Goal: Check status: Check status

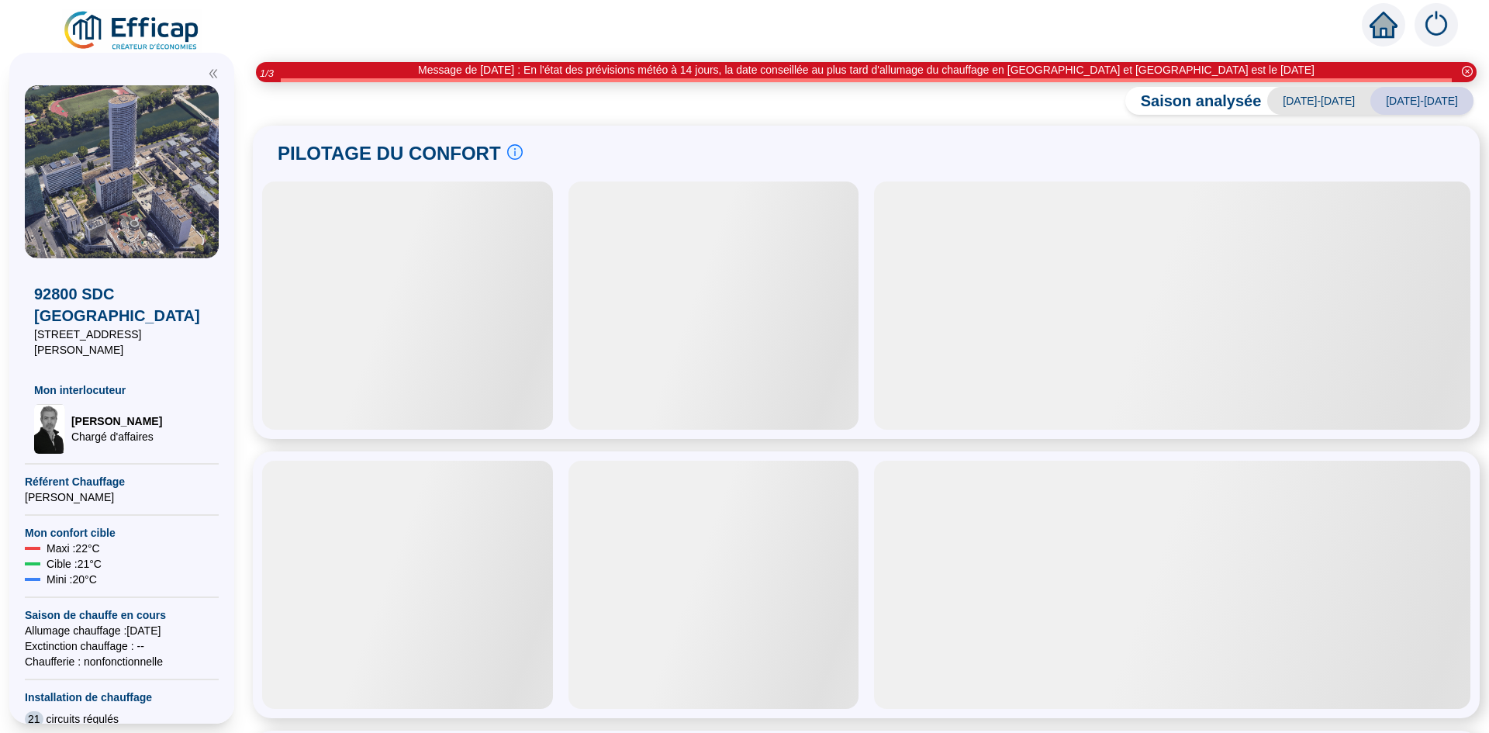
click at [1078, 108] on div "Saison analysée [DATE]-[DATE] [DATE]-[DATE] PILOTAGE DU CONFORT Le pilotage du …" at bounding box center [867, 414] width 1246 height 638
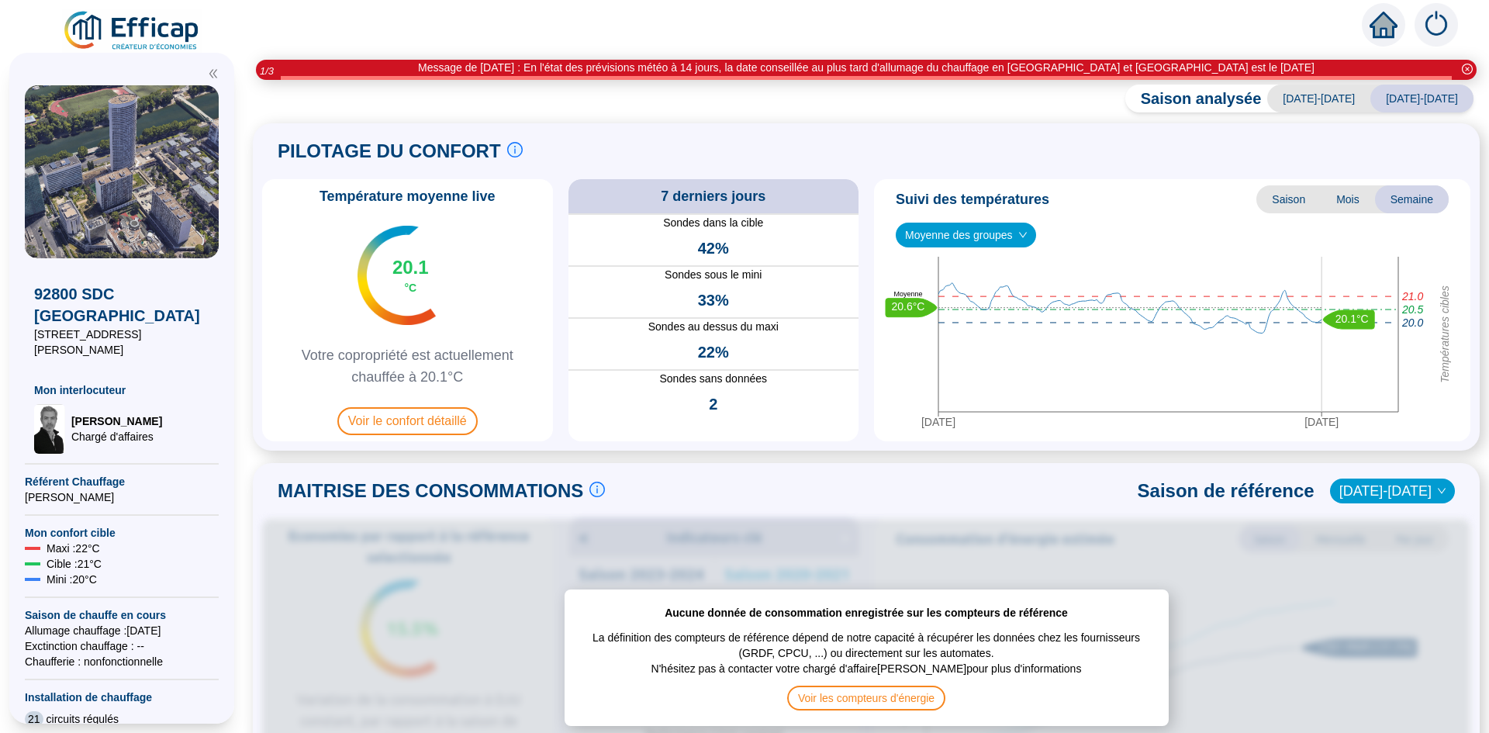
click at [978, 230] on span "Moyenne des groupes" at bounding box center [966, 234] width 122 height 23
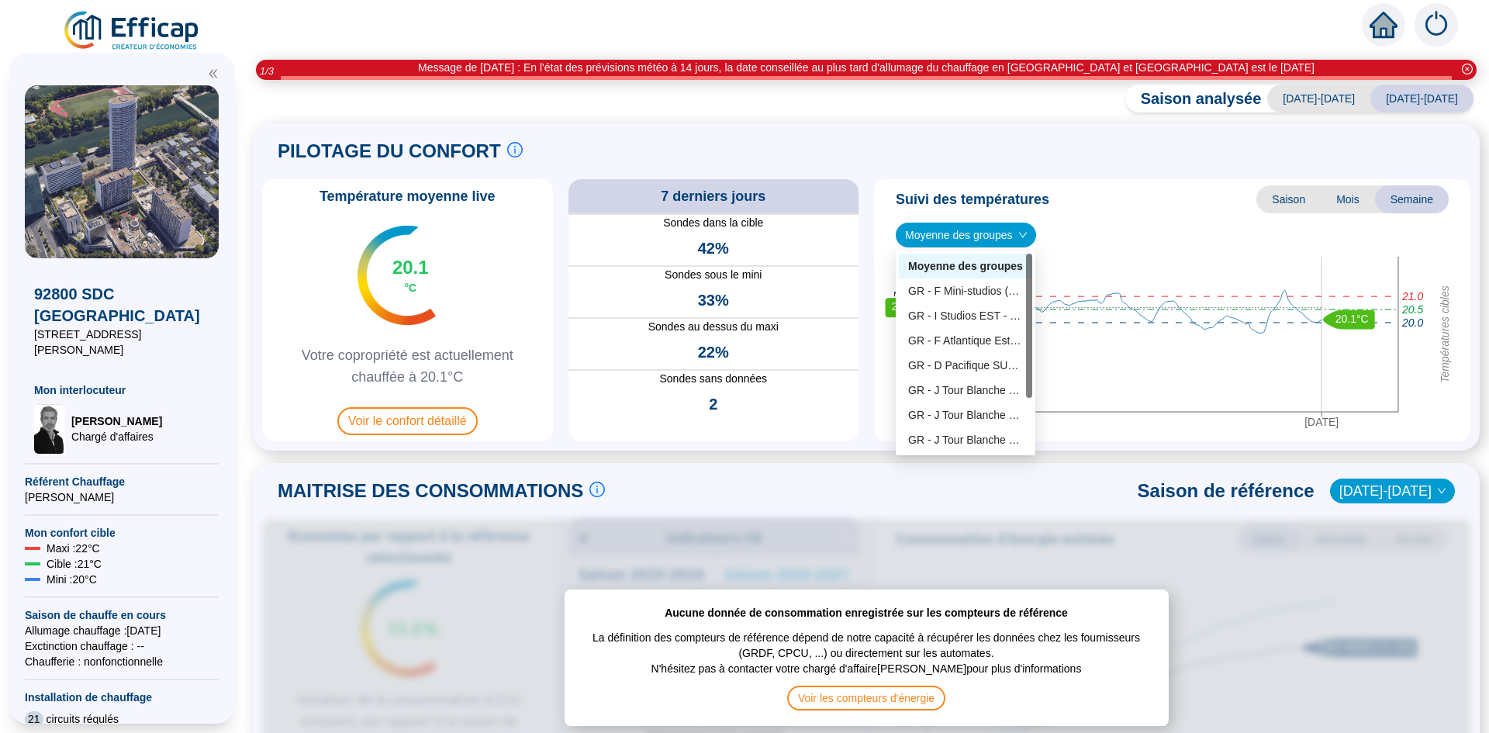
click at [978, 230] on span "Moyenne des groupes" at bounding box center [966, 234] width 122 height 23
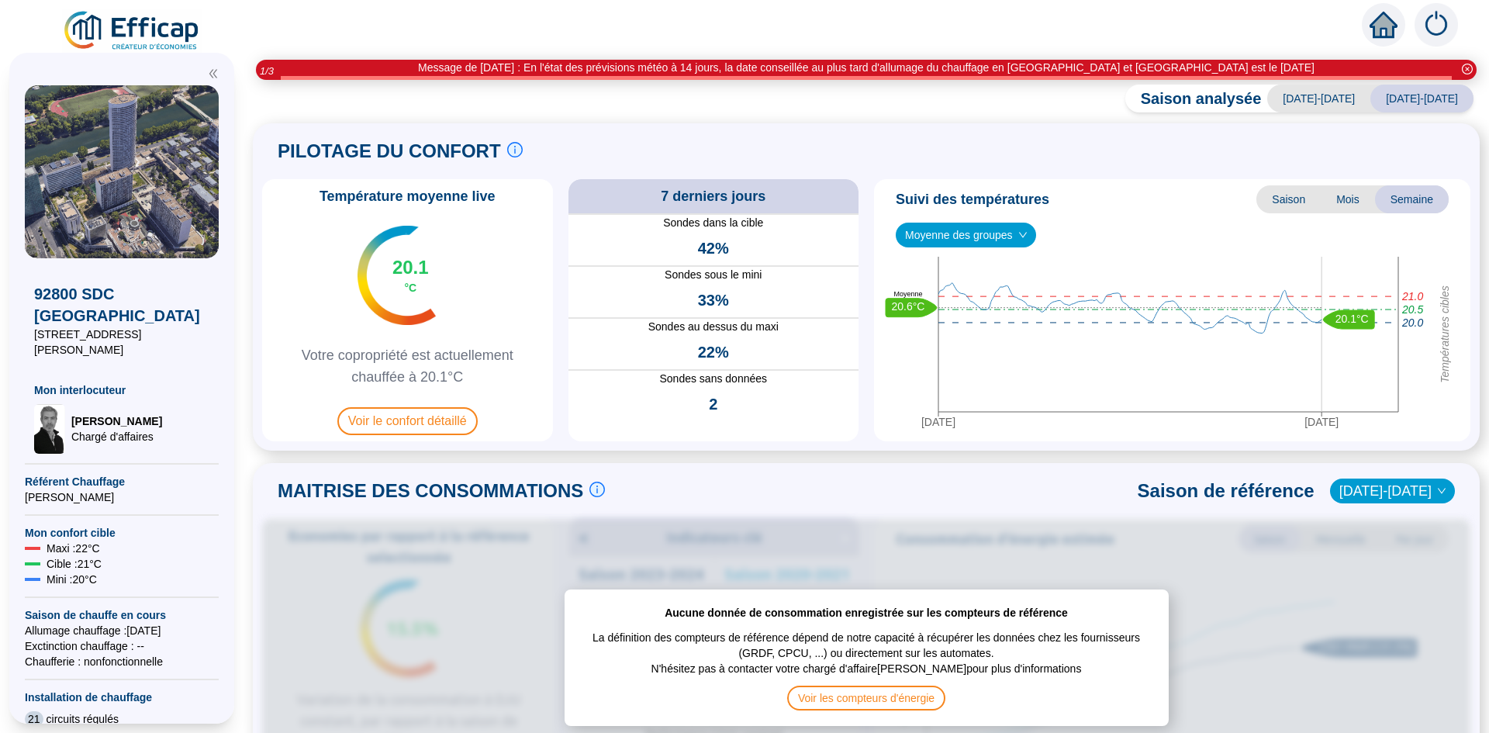
click at [1330, 203] on span "Mois" at bounding box center [1348, 199] width 54 height 28
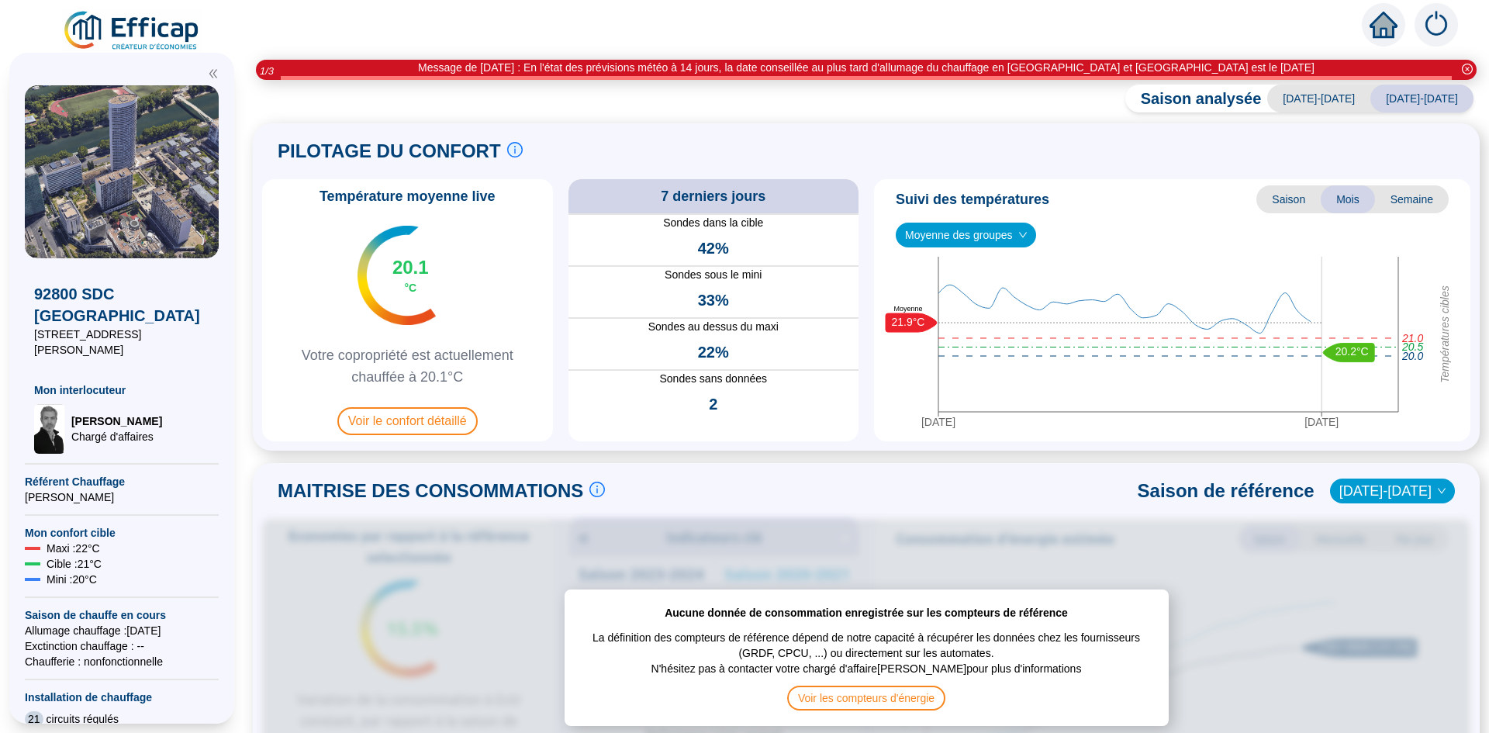
click at [1330, 203] on span "Mois" at bounding box center [1348, 199] width 54 height 28
click at [953, 152] on div "PILOTAGE DU CONFORT Le pilotage du confort est fondamental pour le confort de t…" at bounding box center [866, 151] width 1209 height 37
click at [992, 452] on div "Saison analysée [DATE]-[DATE] [DATE]-[DATE] PILOTAGE DU CONFORT Le pilotage du …" at bounding box center [867, 412] width 1246 height 641
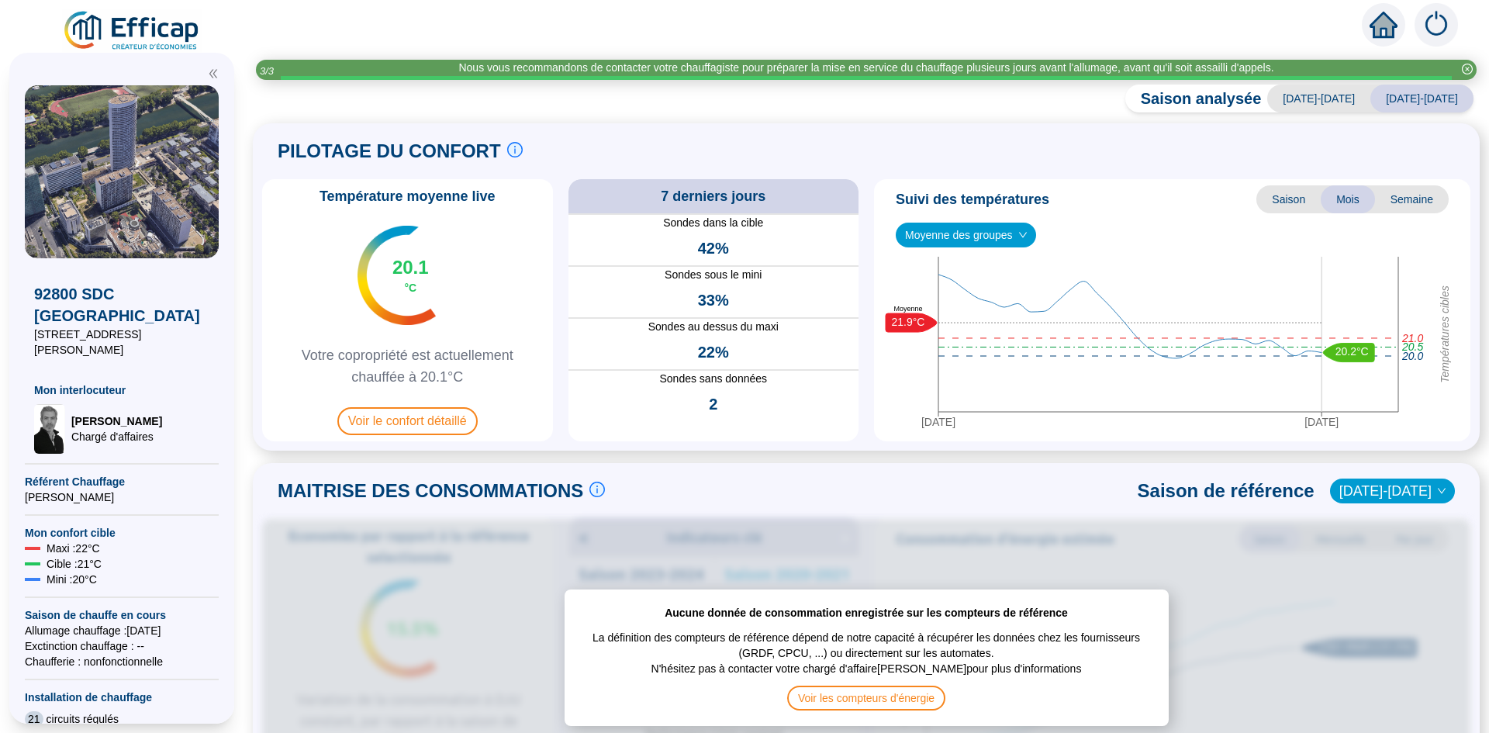
click at [950, 71] on div "Nous vous recommandons de contacter votre chauffagiste pour préparer la mise en…" at bounding box center [865, 68] width 815 height 16
click at [913, 105] on div "Saison analysée [DATE]-[DATE] [DATE]-[DATE] PILOTAGE DU CONFORT Le pilotage du …" at bounding box center [867, 412] width 1246 height 641
click at [1082, 28] on div at bounding box center [744, 21] width 1489 height 43
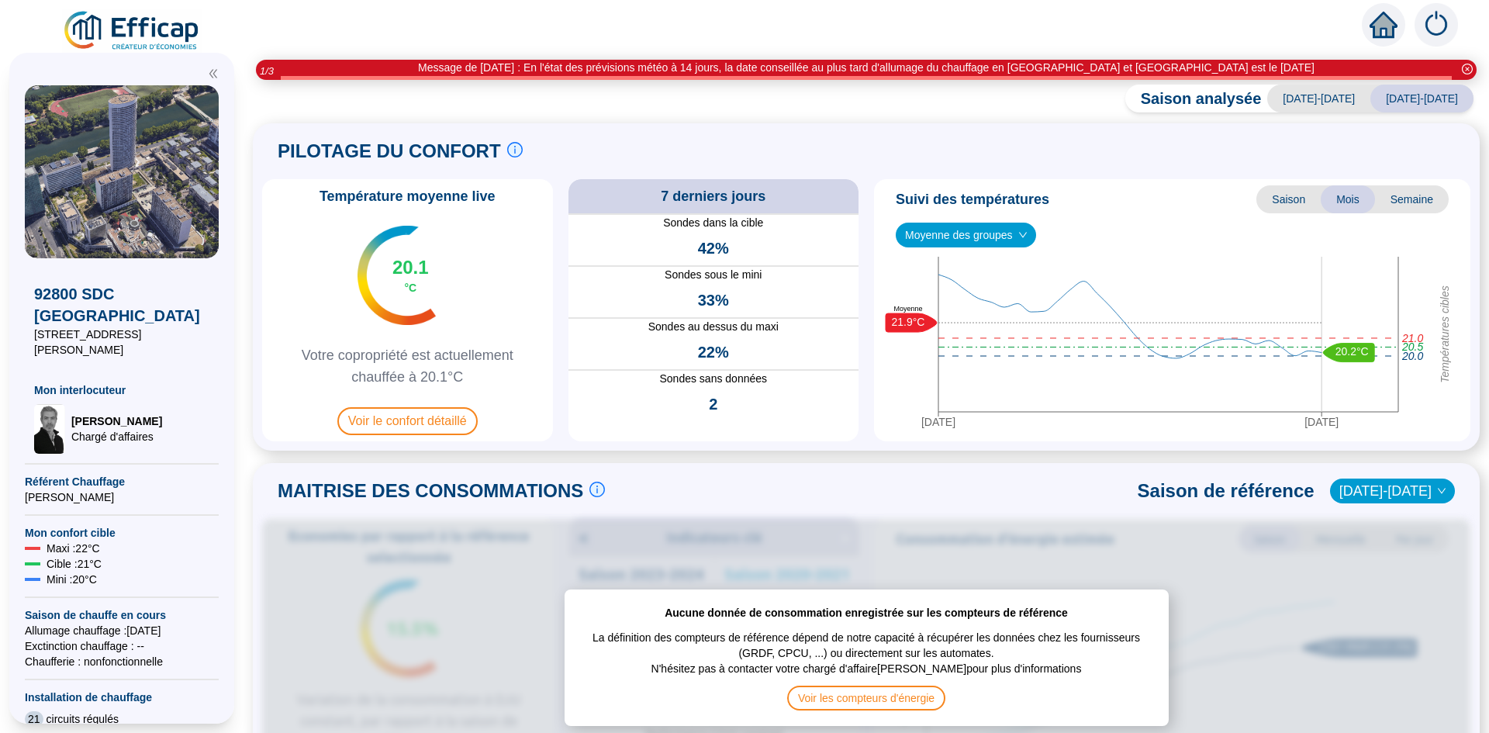
click at [47, 404] on img at bounding box center [49, 429] width 31 height 50
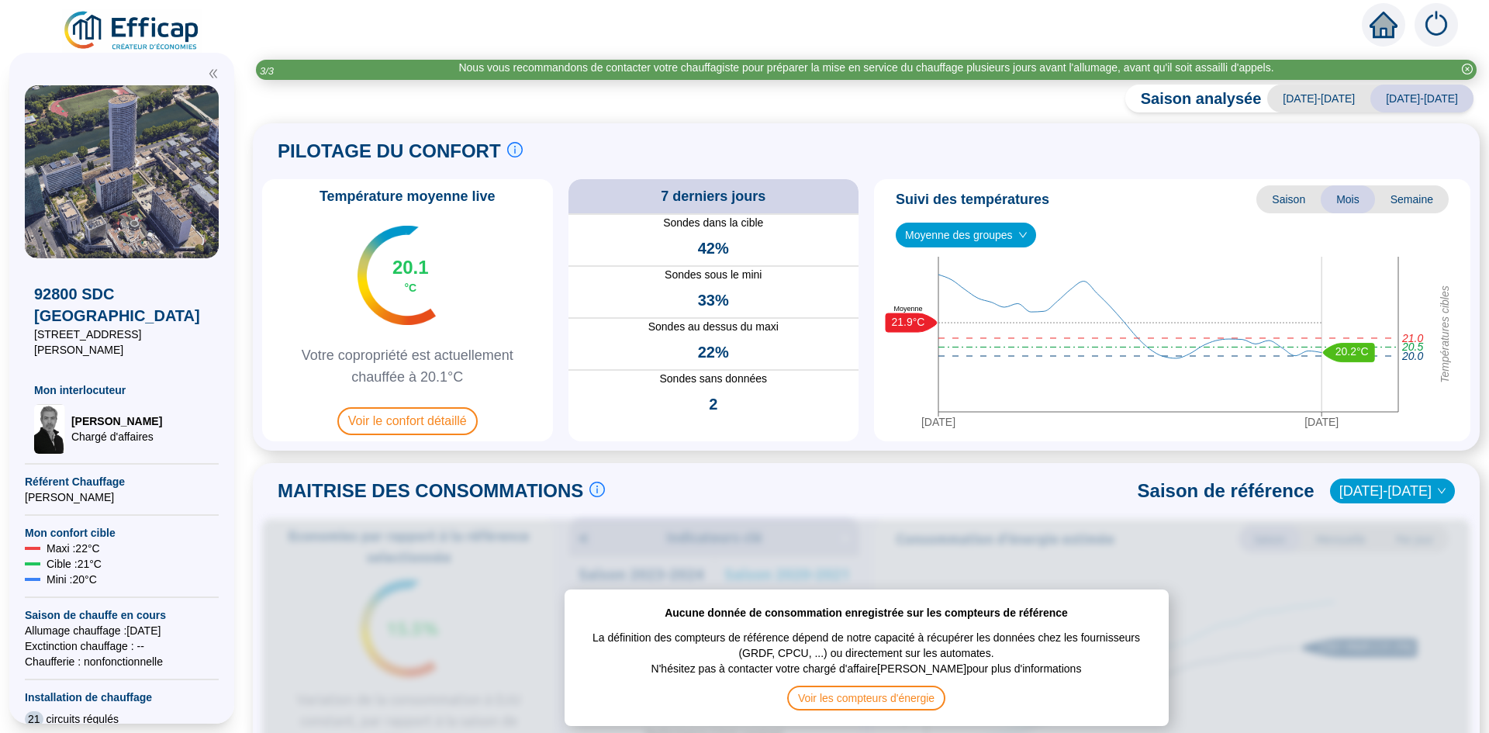
click at [626, 129] on div "PILOTAGE DU CONFORT Le pilotage du confort est fondamental pour le confort de t…" at bounding box center [866, 286] width 1227 height 327
click at [1426, 36] on img at bounding box center [1436, 24] width 43 height 43
